Goal: Check status: Check status

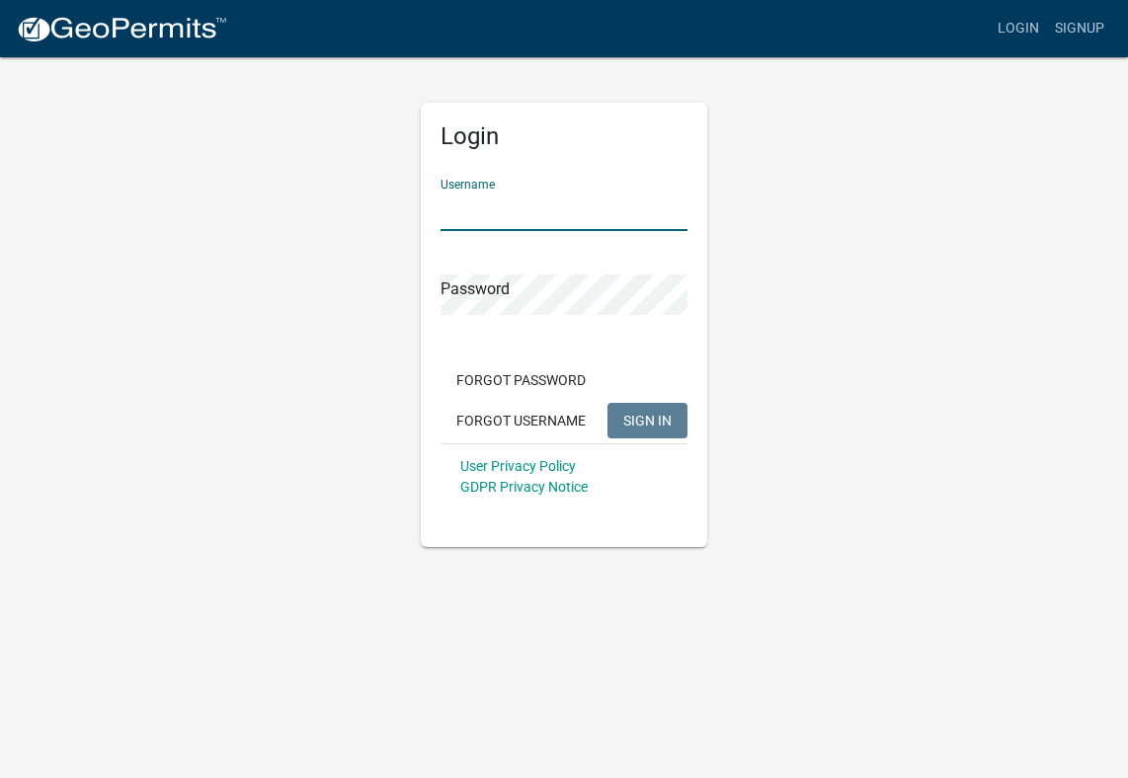
click at [464, 208] on input "Username" at bounding box center [563, 211] width 247 height 40
type input "[PERSON_NAME]"
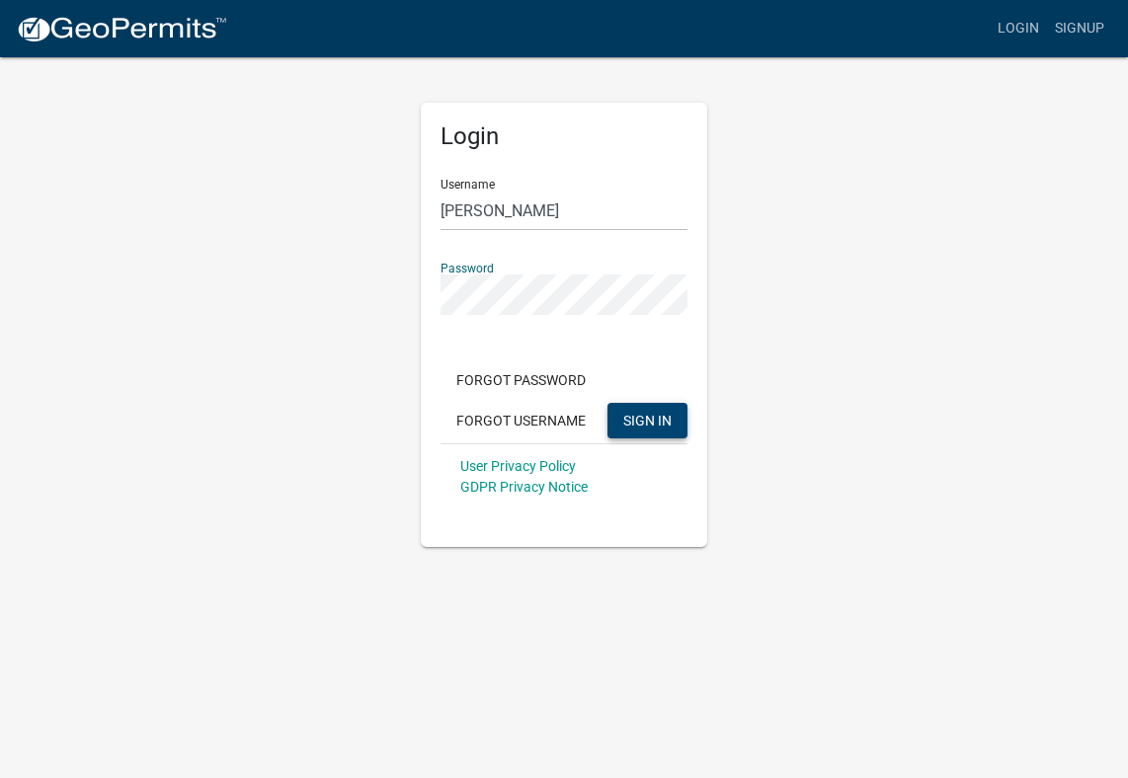
click at [634, 423] on span "SIGN IN" at bounding box center [647, 420] width 48 height 16
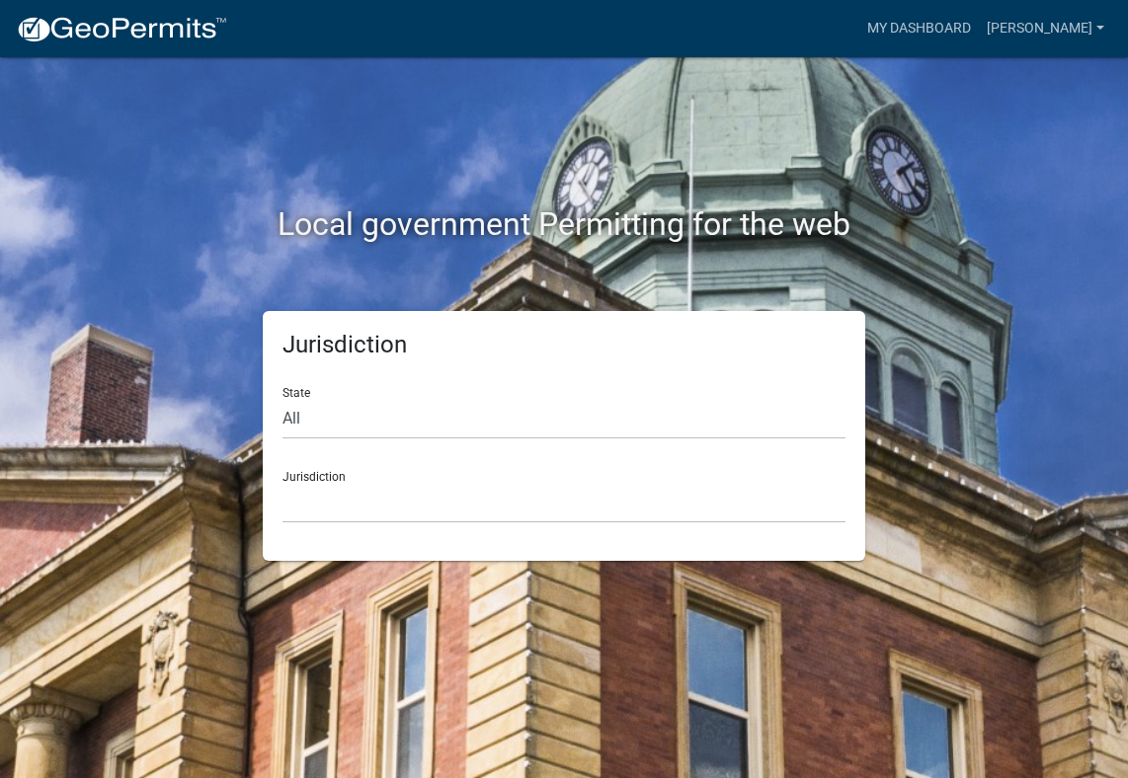
click at [466, 120] on div "Local government Permitting for the web" at bounding box center [564, 183] width 948 height 253
click at [561, 108] on div "Local government Permitting for the web" at bounding box center [564, 183] width 948 height 253
click at [303, 415] on select "All [US_STATE] [US_STATE] [US_STATE] [US_STATE] [US_STATE] [US_STATE] [US_STATE…" at bounding box center [563, 419] width 563 height 40
select select "[US_STATE]"
click at [282, 399] on select "All [US_STATE] [US_STATE] [US_STATE] [US_STATE] [US_STATE] [US_STATE] [US_STATE…" at bounding box center [563, 419] width 563 height 40
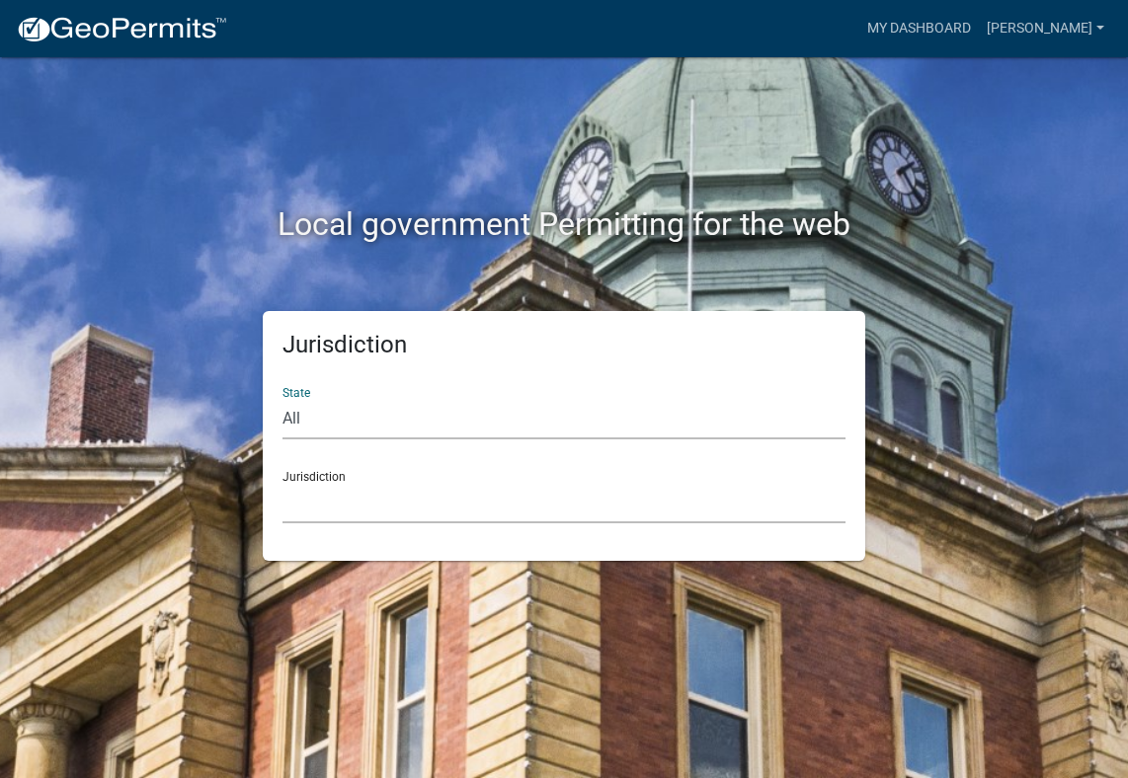
click at [380, 499] on select "[GEOGRAPHIC_DATA], [US_STATE] [GEOGRAPHIC_DATA], [US_STATE] [GEOGRAPHIC_DATA], …" at bounding box center [563, 503] width 563 height 40
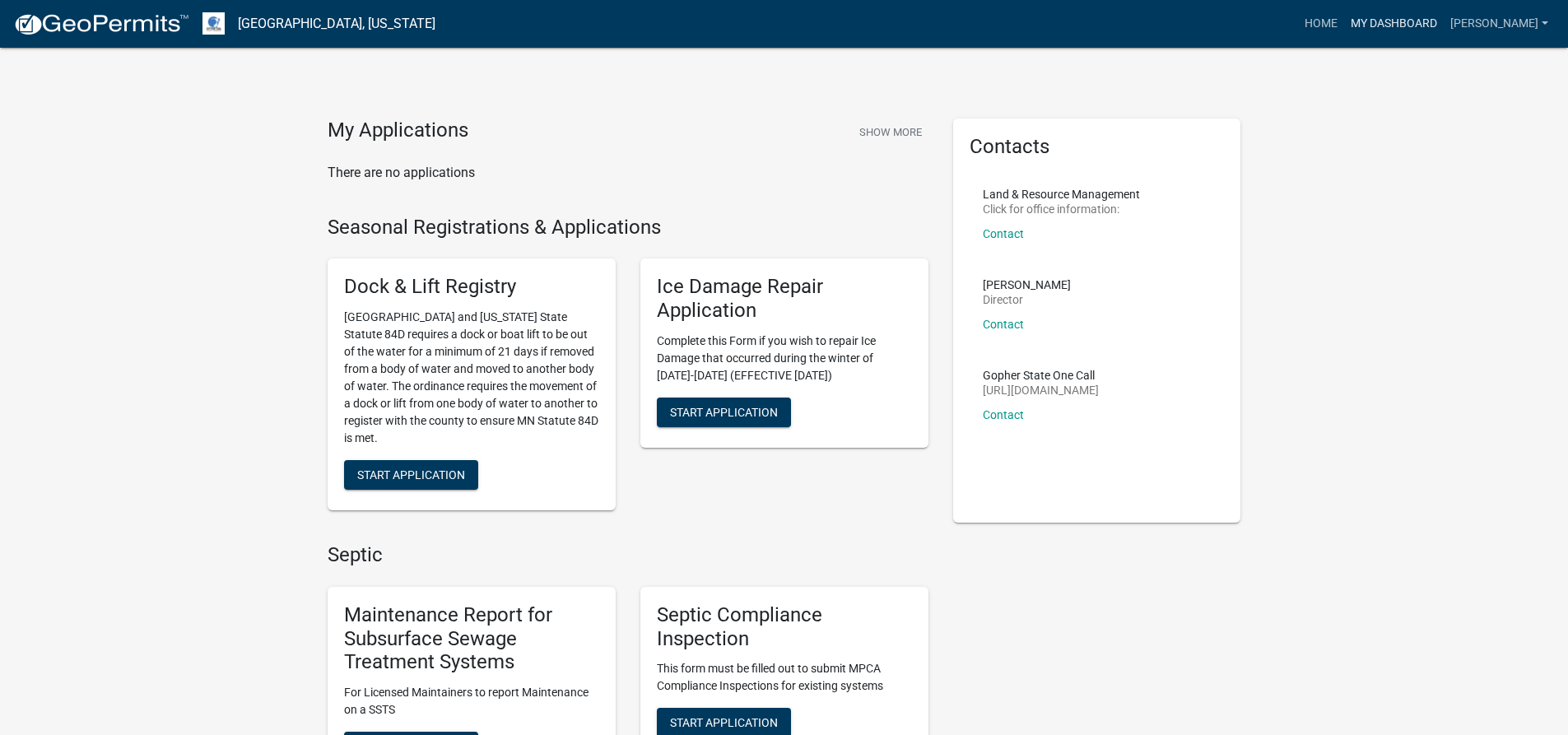
click at [939, 23] on link "My Dashboard" at bounding box center [1394, 24] width 99 height 32
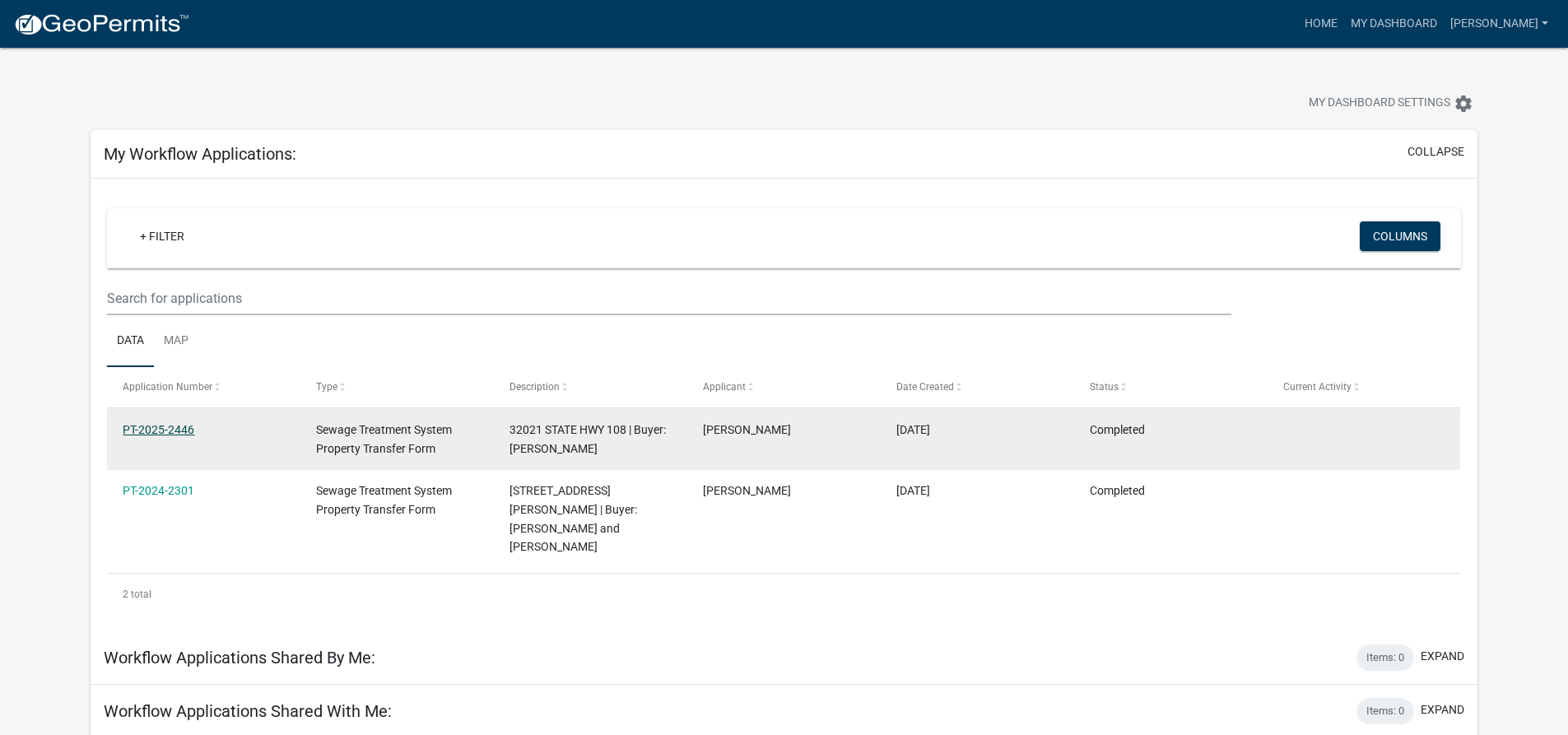
click at [165, 428] on link "PT-2025-2446" at bounding box center [158, 430] width 72 height 13
click at [165, 428] on body "Internet Explorer does NOT work with GeoPermits. Get a new browser for more sec…" at bounding box center [790, 415] width 1581 height 735
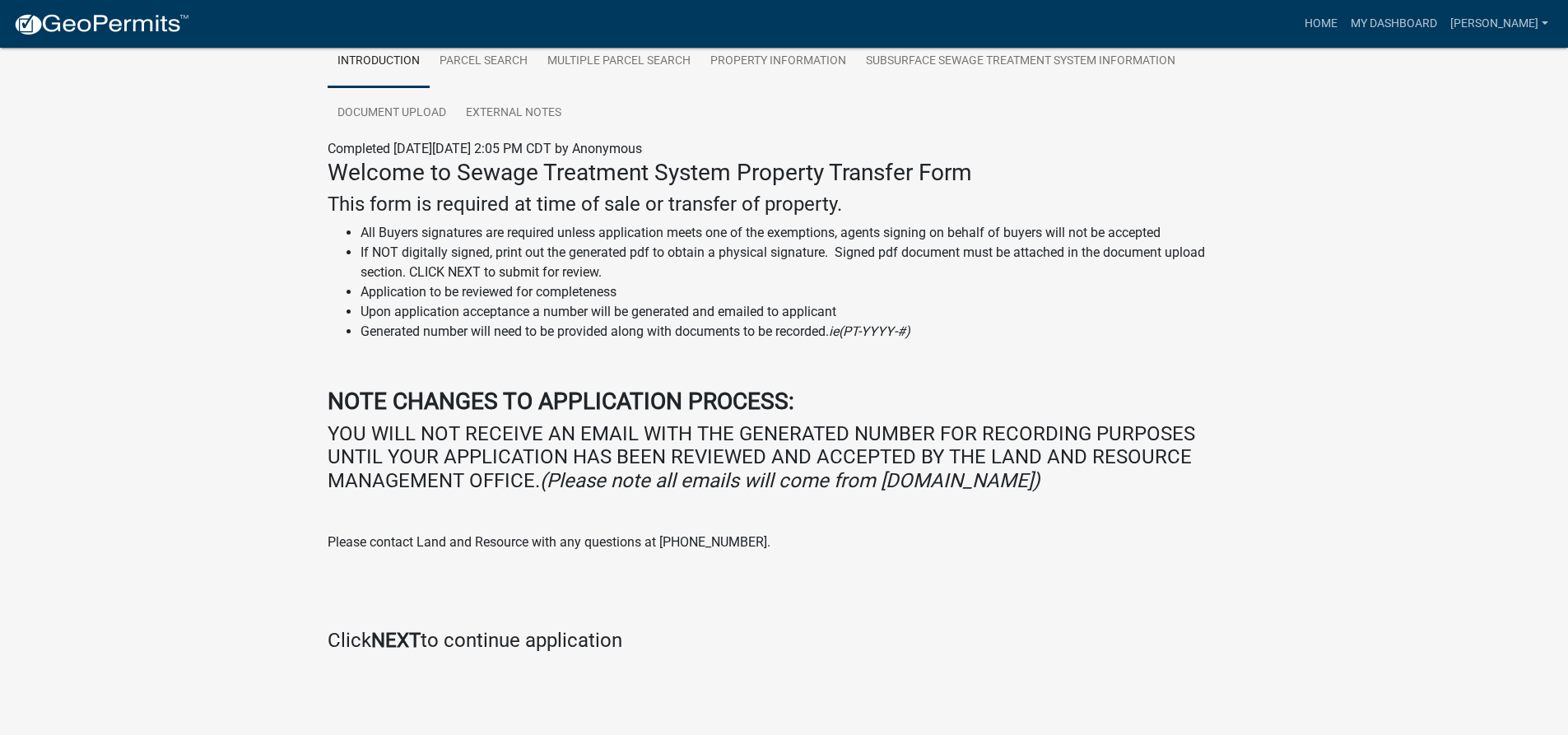
scroll to position [250, 0]
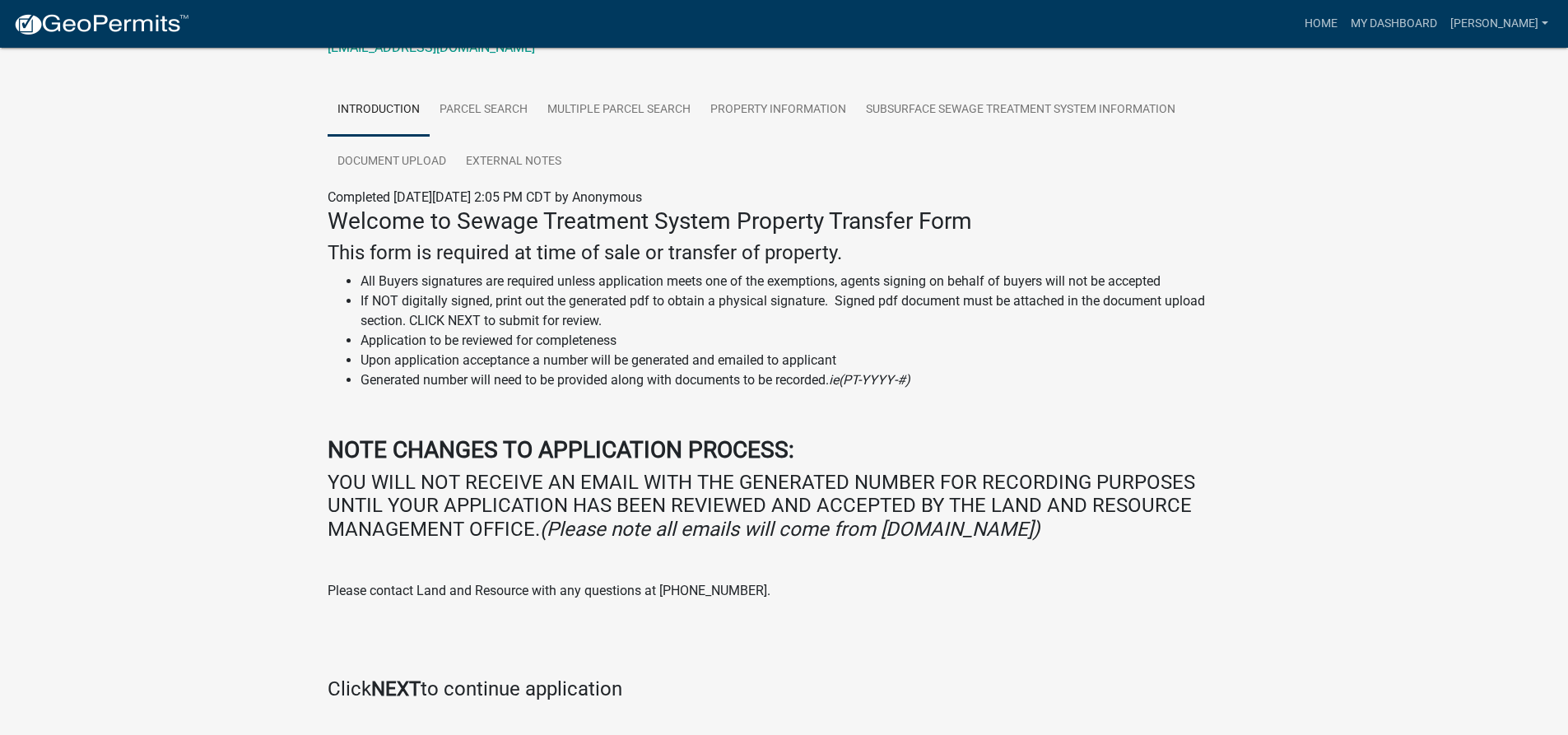
drag, startPoint x: 1237, startPoint y: 478, endPoint x: 1245, endPoint y: 473, distance: 9.4
click at [939, 473] on div "Welcome to Sewage Treatment System Property Transfer Form This form is required…" at bounding box center [784, 461] width 939 height 507
click at [393, 164] on link "Document Upload" at bounding box center [392, 162] width 128 height 52
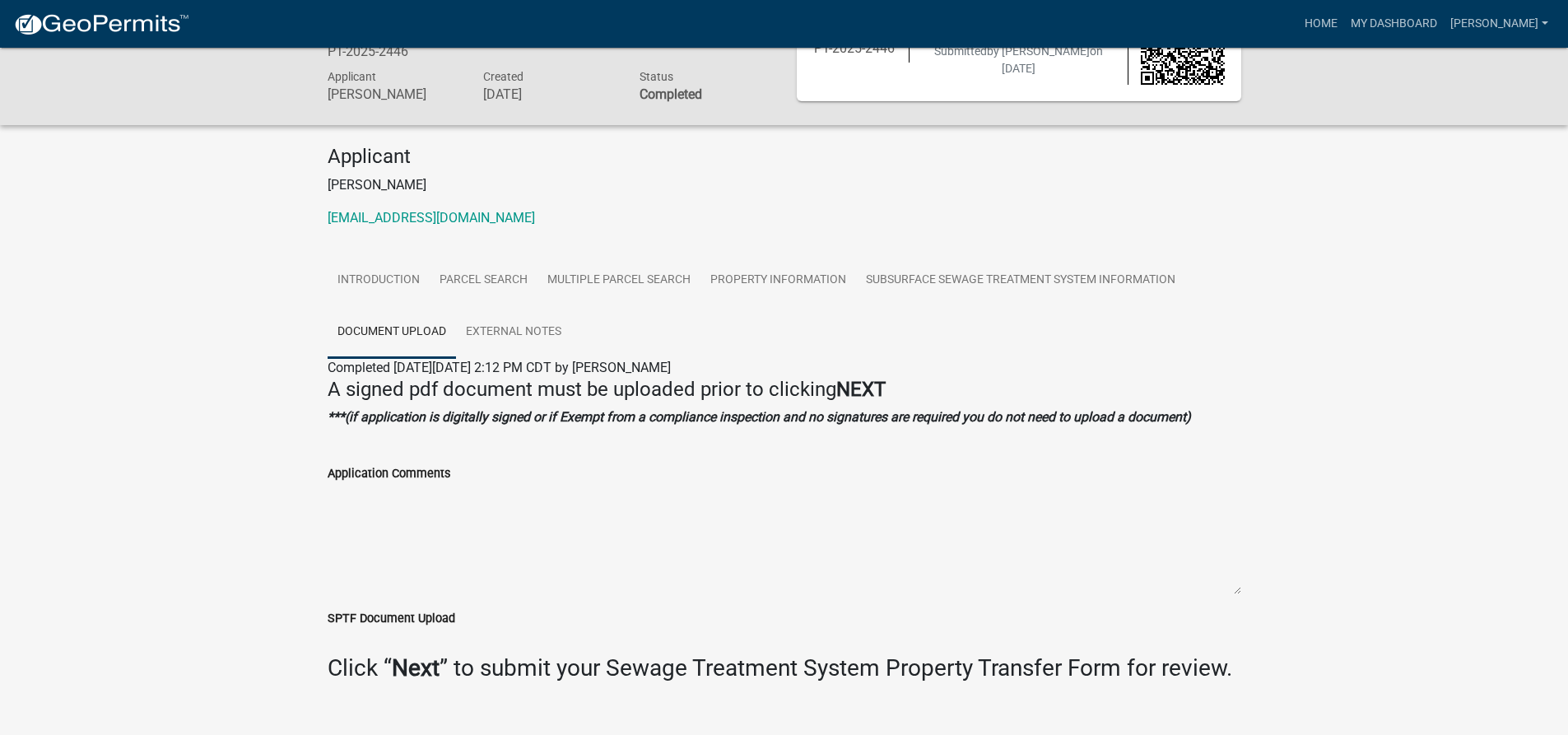
scroll to position [109, 0]
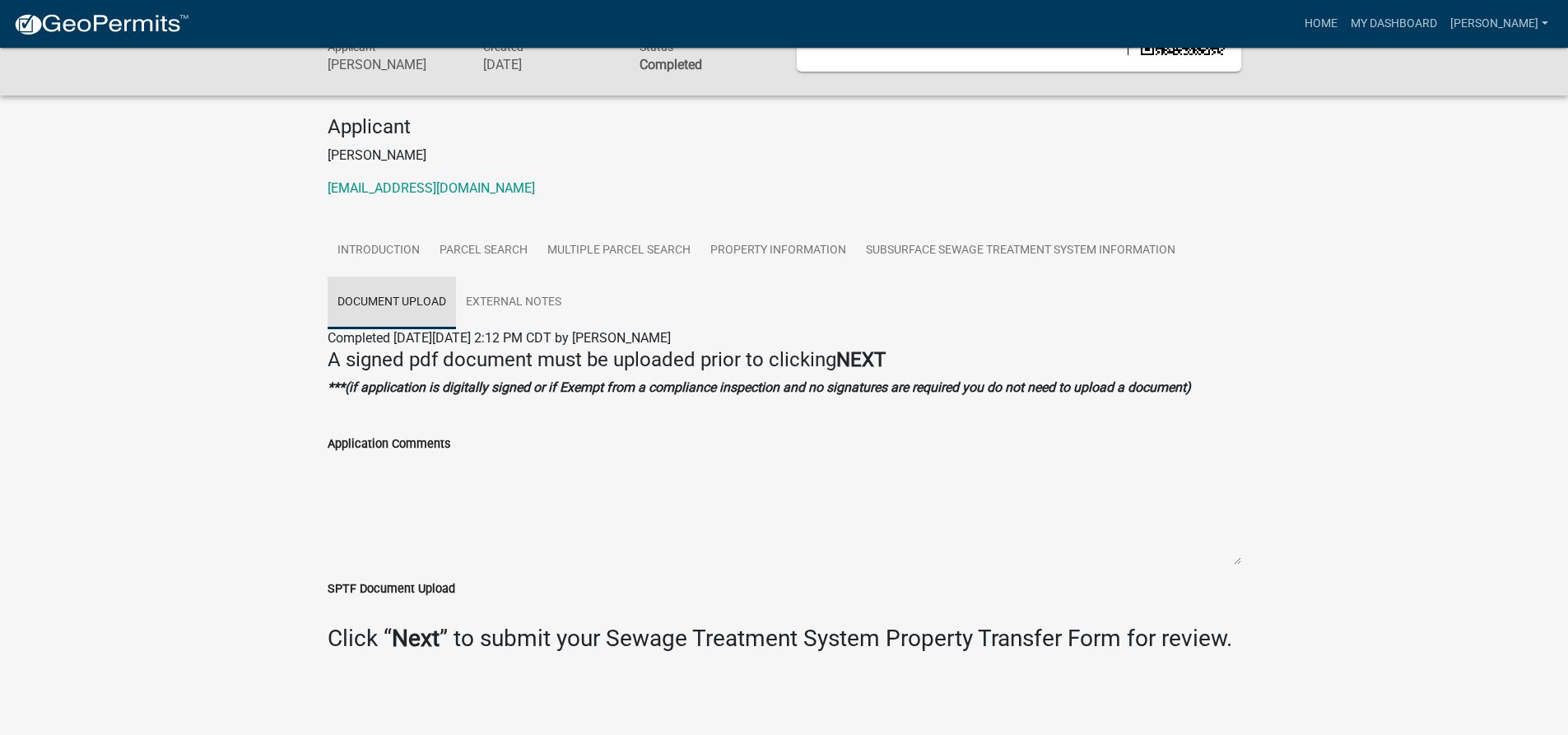
click at [428, 302] on link "Document Upload" at bounding box center [392, 302] width 128 height 52
drag, startPoint x: 882, startPoint y: 478, endPoint x: 1055, endPoint y: 403, distance: 188.6
click at [894, 470] on textarea "Application Comments" at bounding box center [784, 509] width 914 height 112
